Goal: Find specific page/section: Find specific page/section

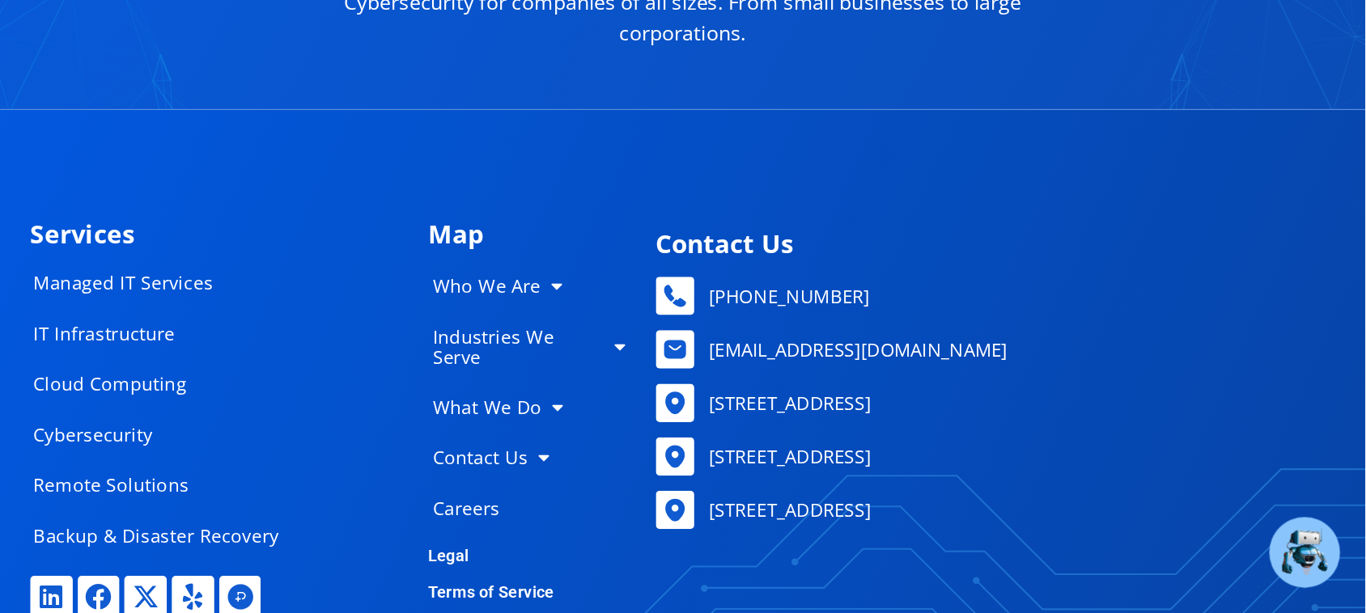
scroll to position [7768, 0]
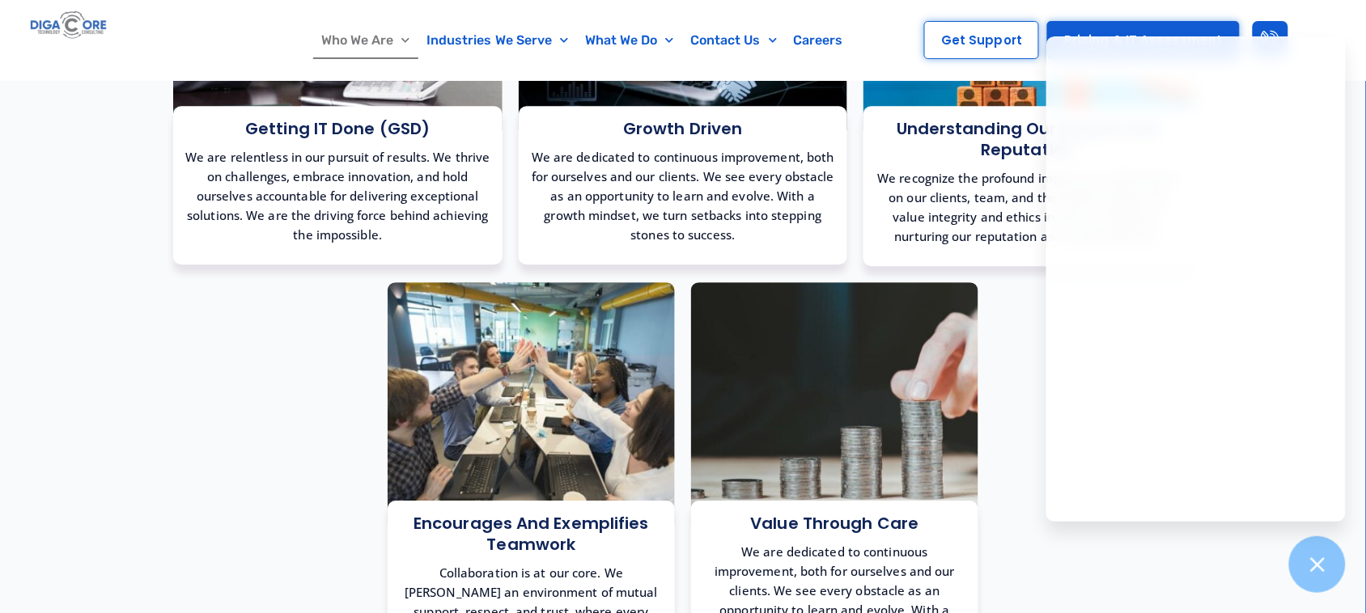
scroll to position [1315, 0]
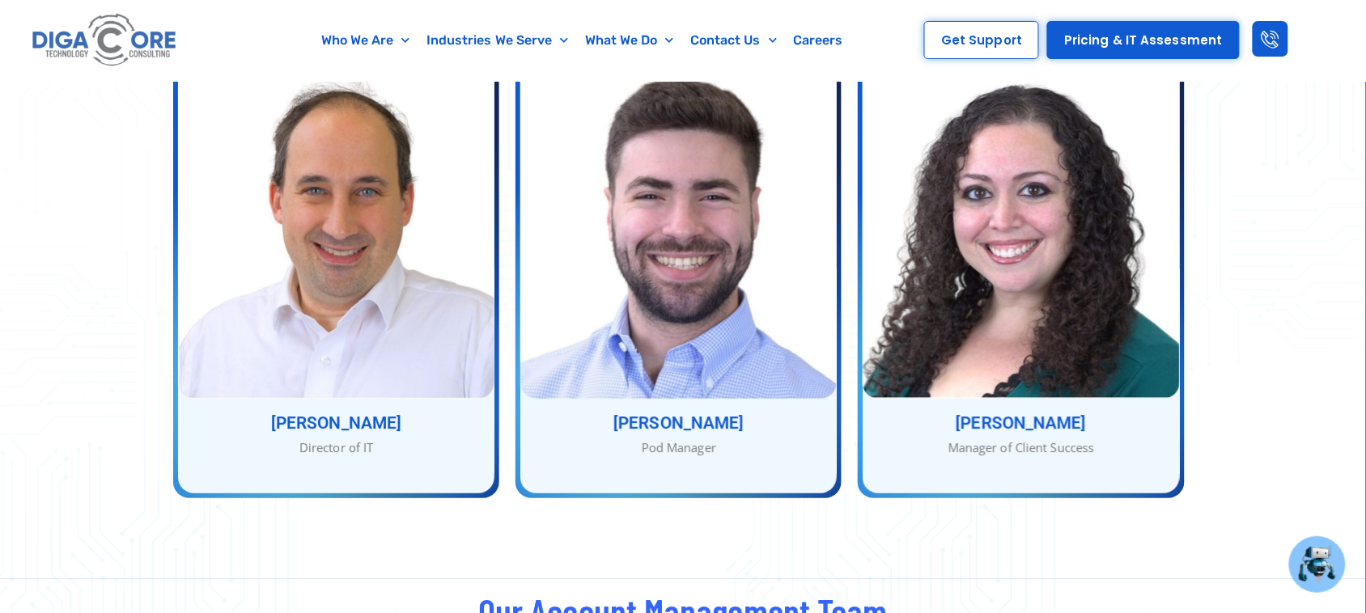
scroll to position [1524, 0]
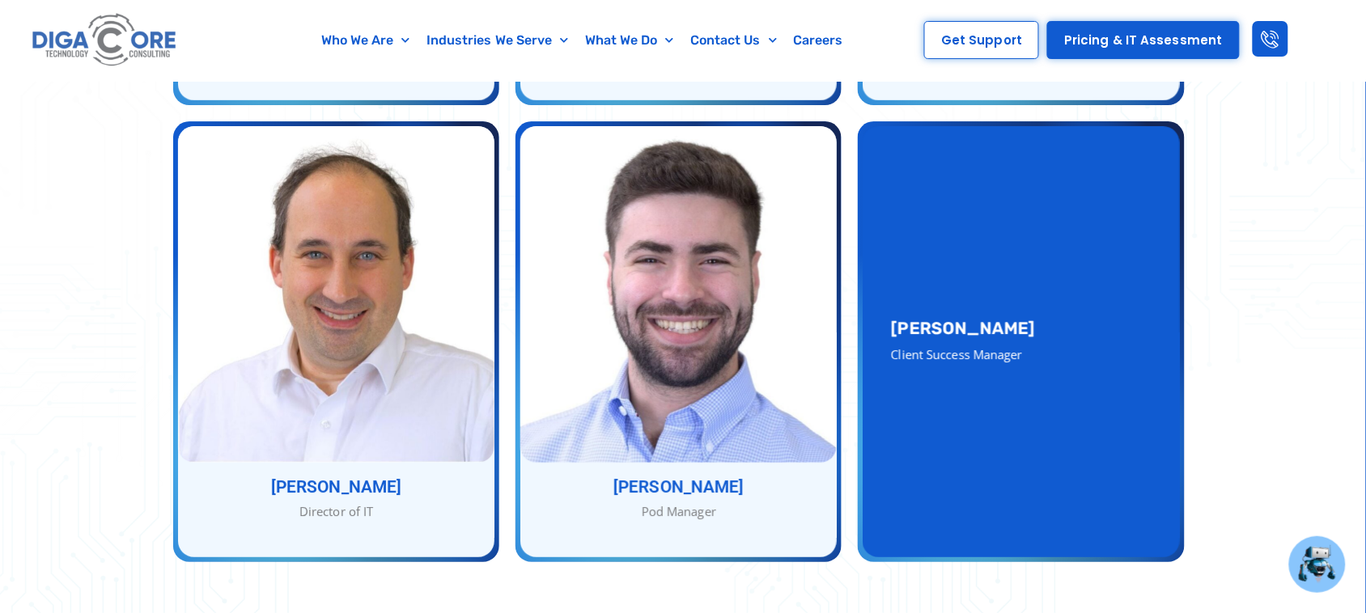
drag, startPoint x: 1005, startPoint y: 293, endPoint x: 886, endPoint y: 304, distance: 119.4
click at [886, 304] on div "Julie Kreuter Client Success Manager" at bounding box center [1021, 341] width 316 height 431
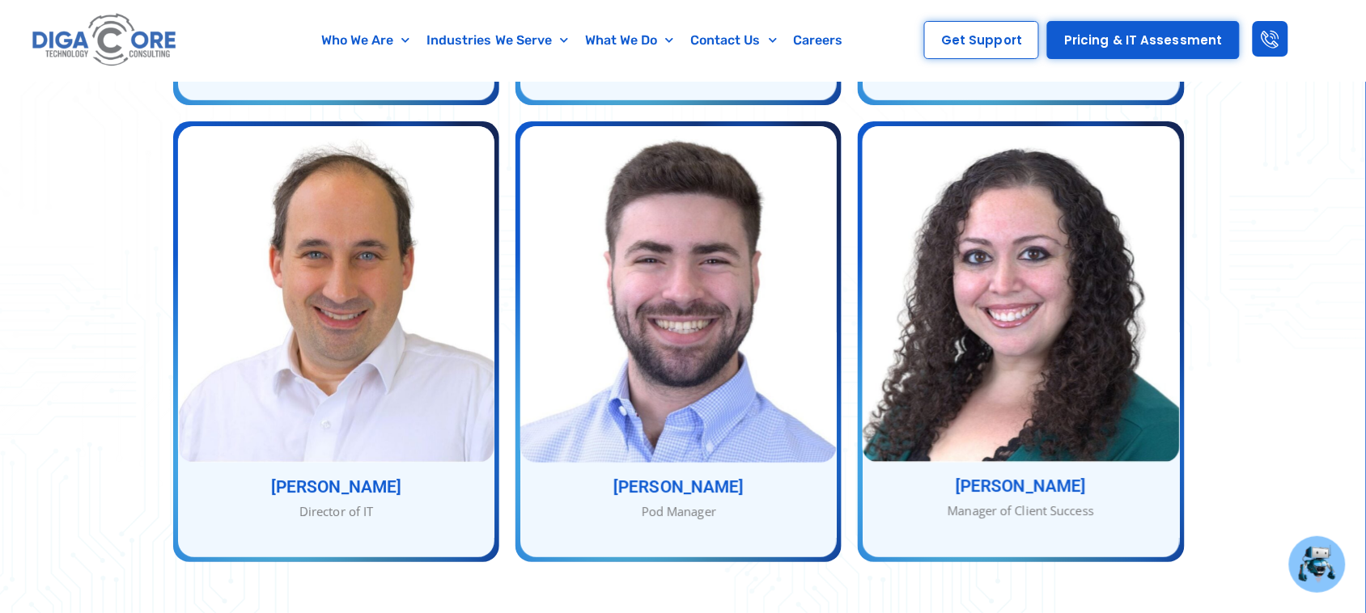
copy h3 "Julie Kreuter"
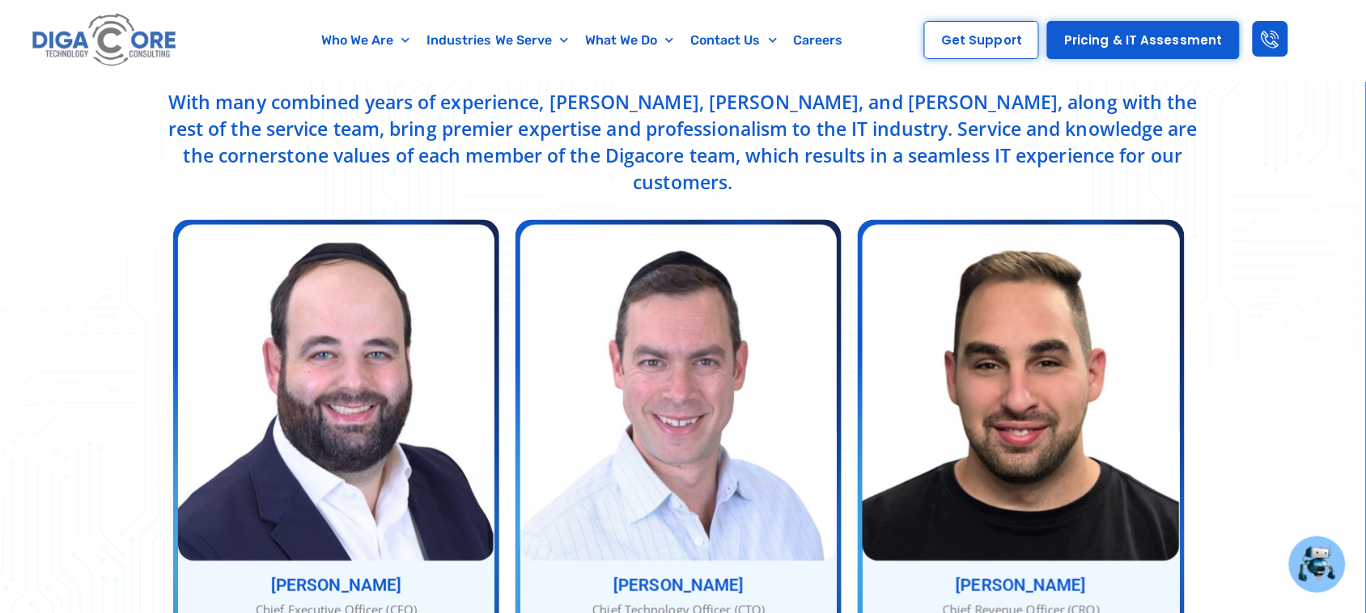
scroll to position [613, 0]
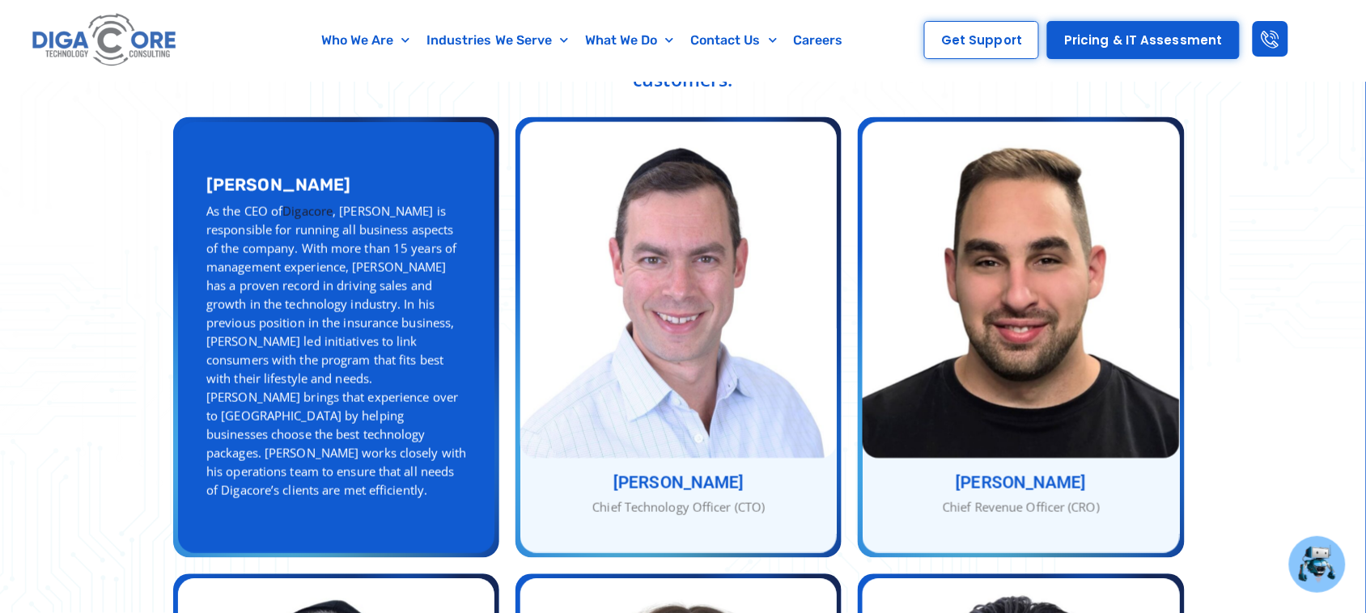
drag, startPoint x: 188, startPoint y: 163, endPoint x: 353, endPoint y: 168, distance: 165.2
click at [353, 168] on div "Abe Kramer As the CEO of Digacore , Abe is responsible for running all business…" at bounding box center [336, 337] width 316 height 431
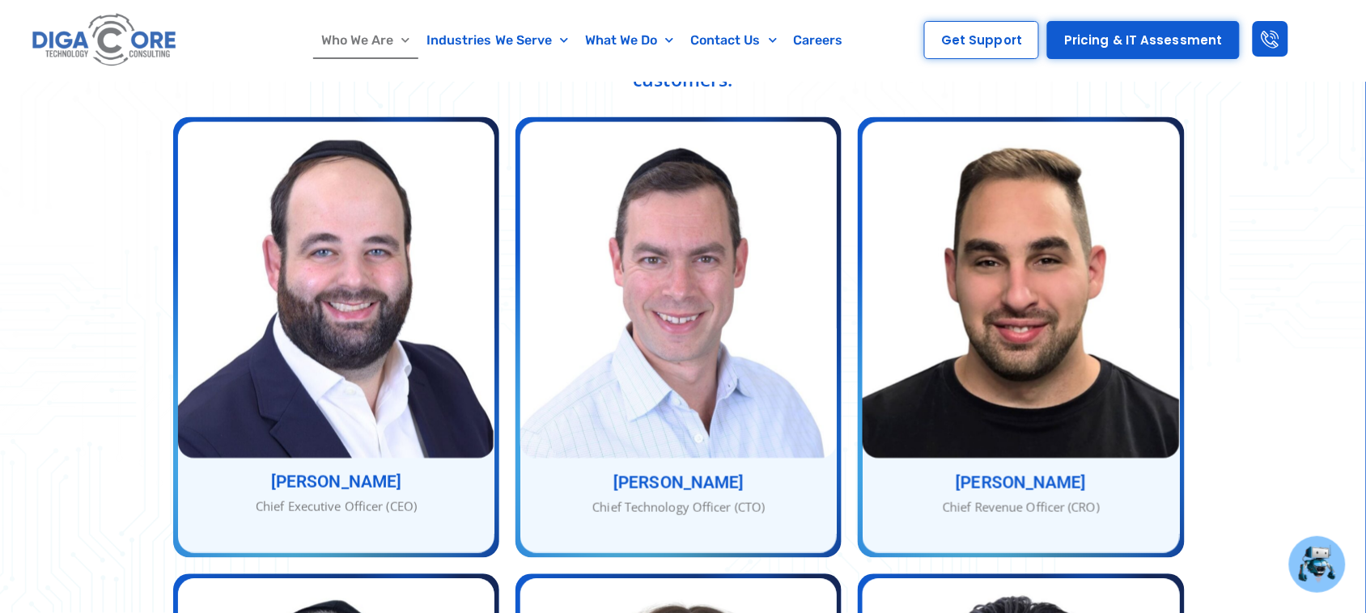
copy h3 "Abe Kramer"
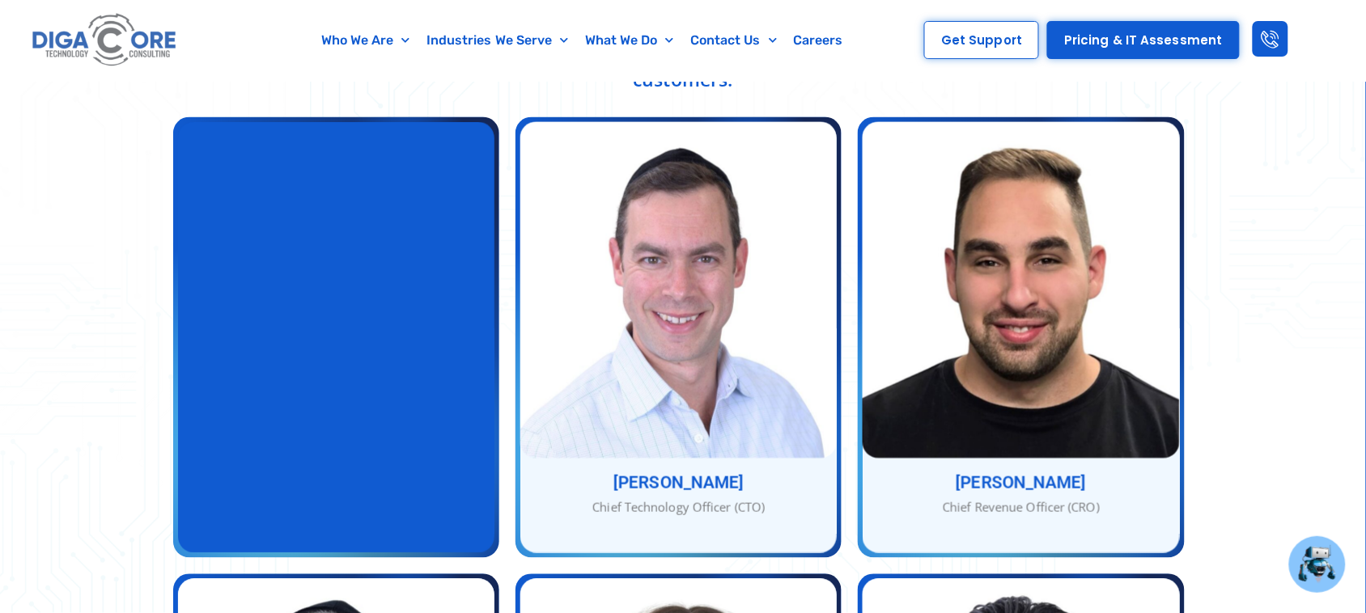
copy h3 "Abe Kramer"
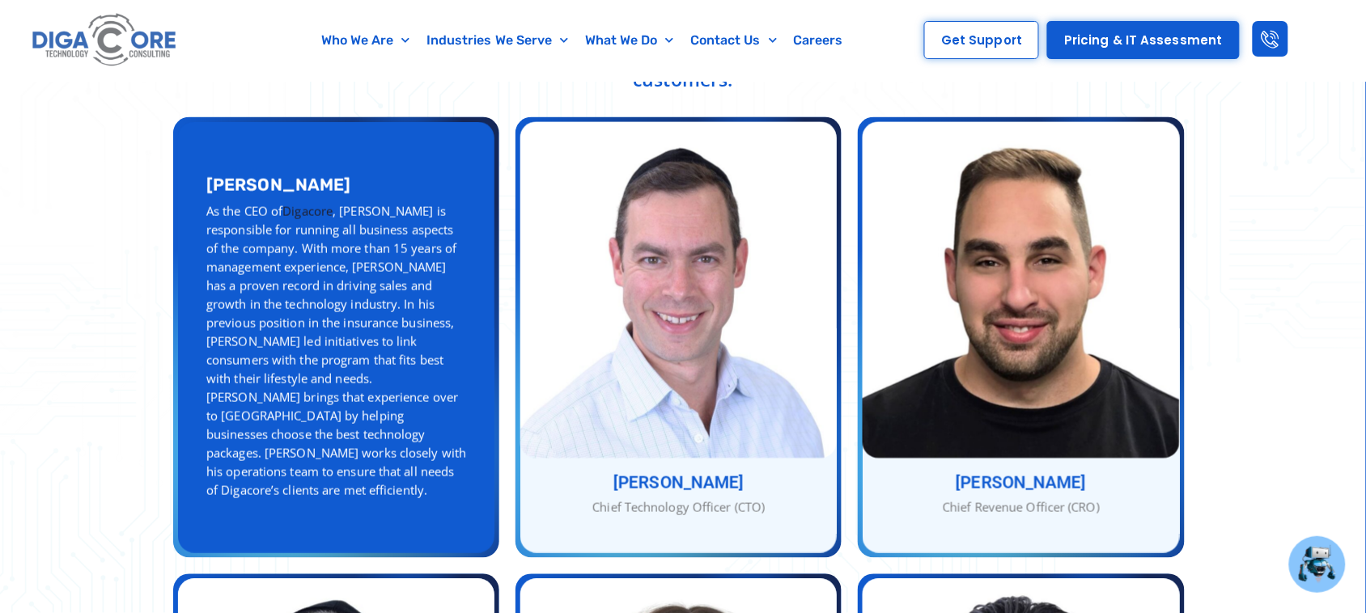
drag, startPoint x: 240, startPoint y: 207, endPoint x: 265, endPoint y: 206, distance: 25.1
click at [265, 206] on div "As the CEO of Digacore , Abe is responsible for running all business aspects of…" at bounding box center [336, 351] width 260 height 298
copy div "CEO"
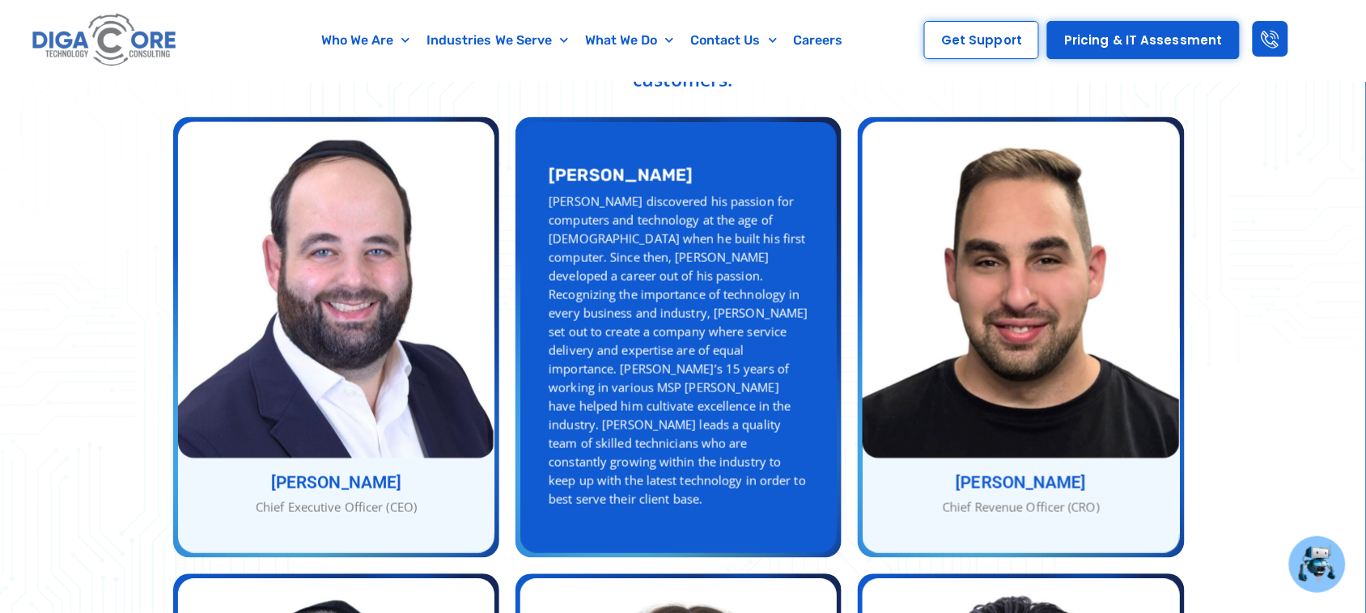
drag, startPoint x: 554, startPoint y: 168, endPoint x: 698, endPoint y: 172, distance: 144.1
click at [698, 172] on h3 "Nathan Berger" at bounding box center [679, 175] width 260 height 17
copy h3 "Nathan Berger"
